Goal: Use online tool/utility: Use online tool/utility

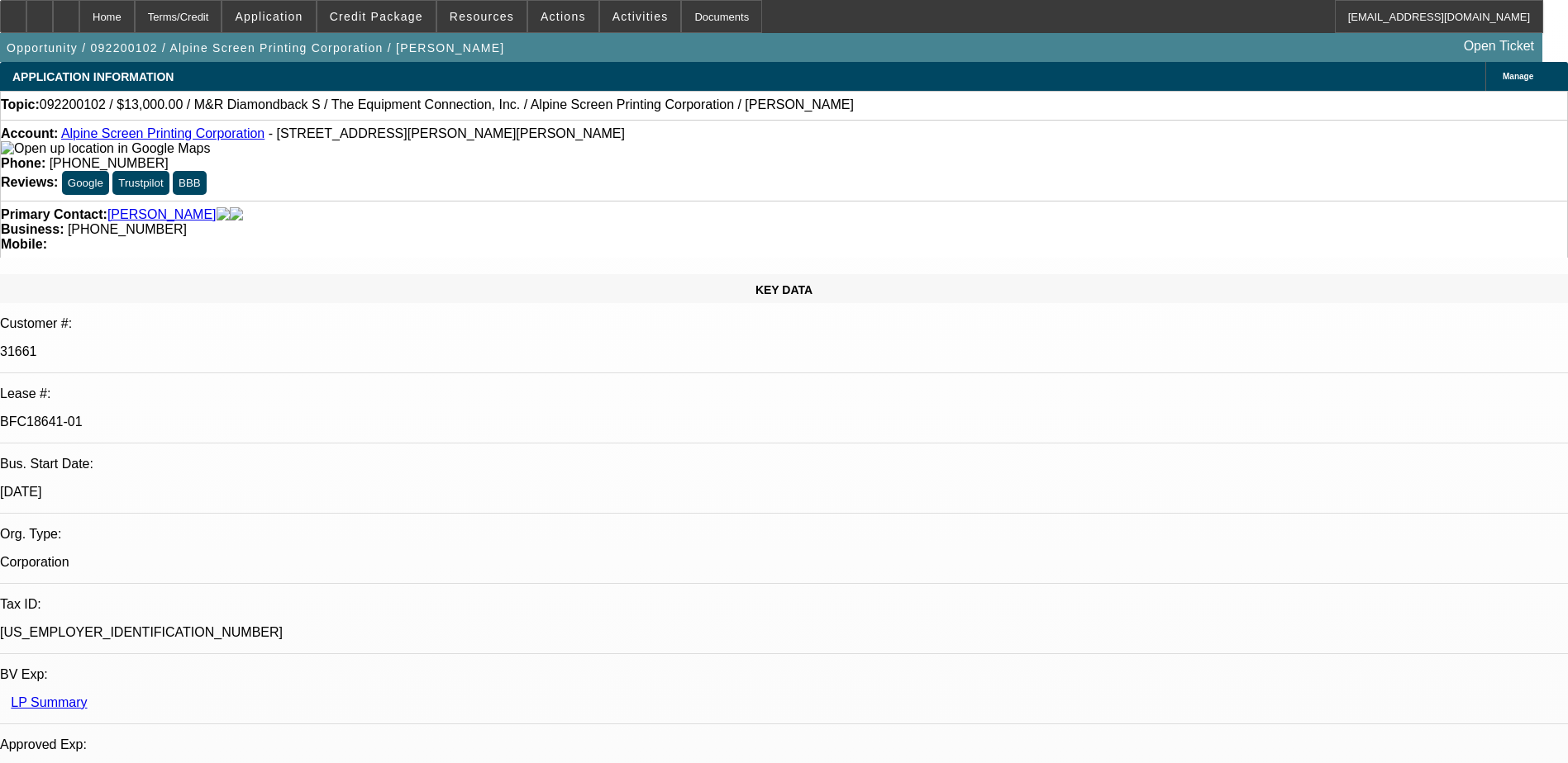
select select "0"
select select "2"
select select "0"
select select "2"
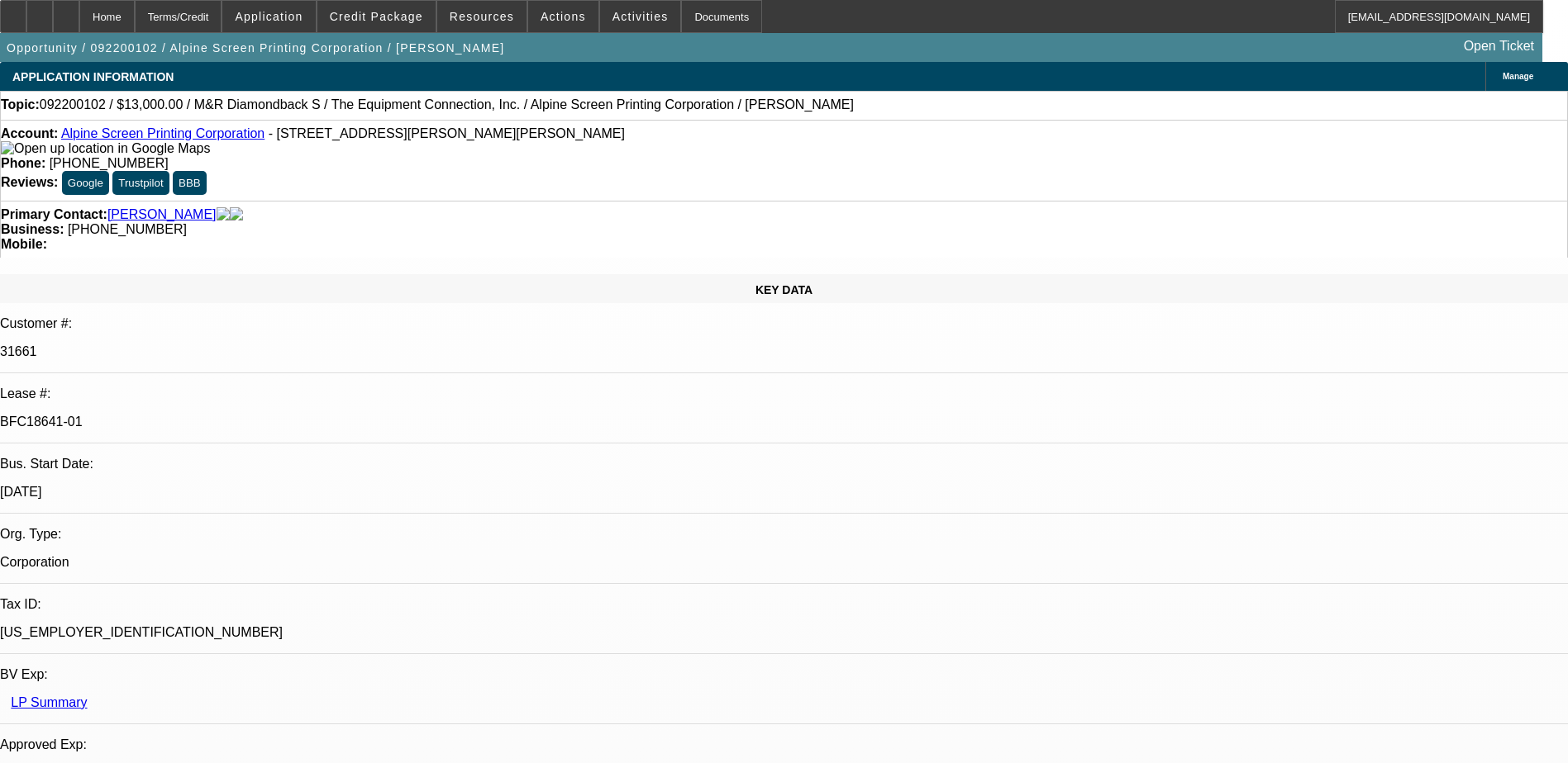
select select "0"
select select "2"
select select "0"
select select "2"
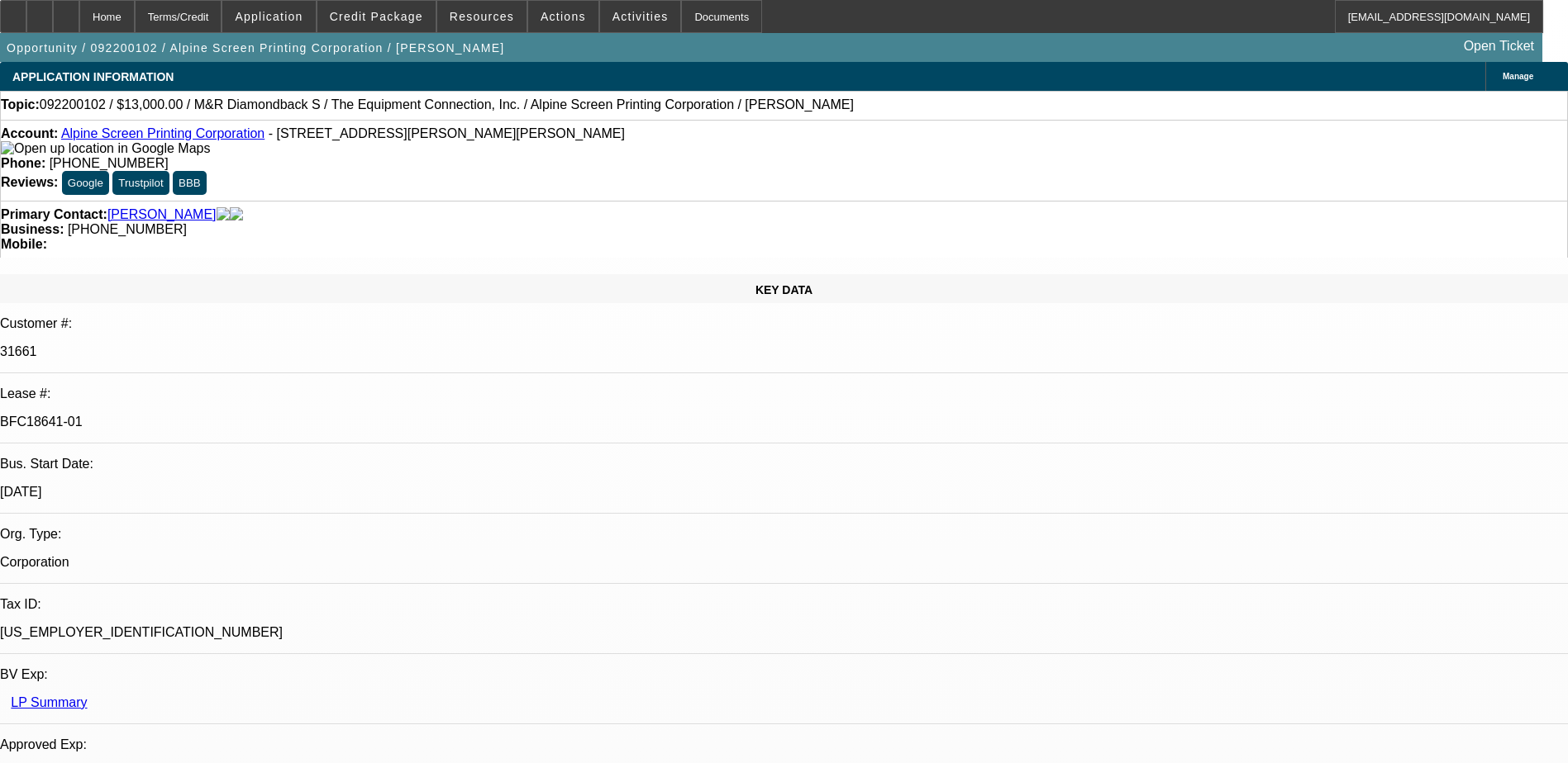
select select "0"
select select "2"
select select "0"
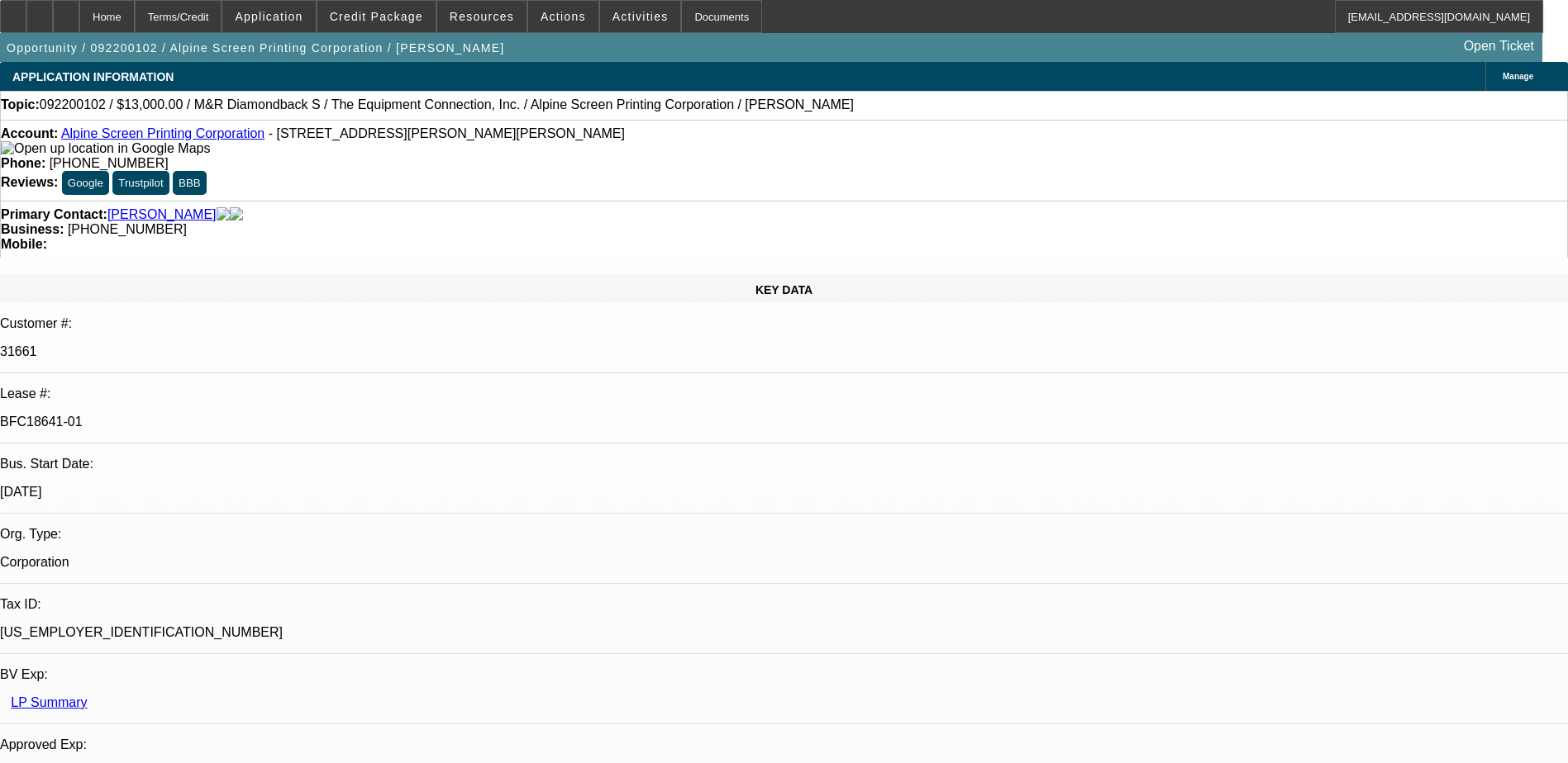
select select "0"
select select "2"
